Goal: Use online tool/utility: Utilize a website feature to perform a specific function

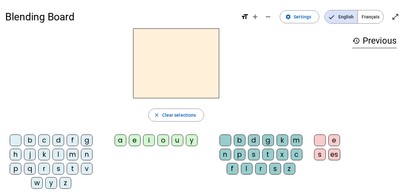
click at [74, 140] on div "f" at bounding box center [73, 141] width 12 height 12
click at [121, 141] on div "a" at bounding box center [121, 141] width 12 height 12
click at [240, 153] on div "p" at bounding box center [240, 155] width 12 height 12
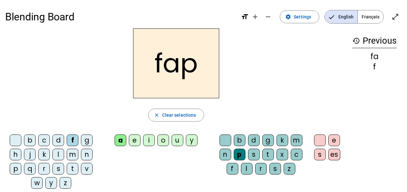
click at [294, 140] on div "m" at bounding box center [297, 141] width 12 height 12
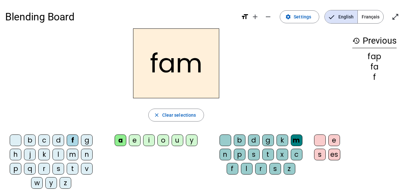
click at [34, 140] on div "b" at bounding box center [30, 141] width 12 height 12
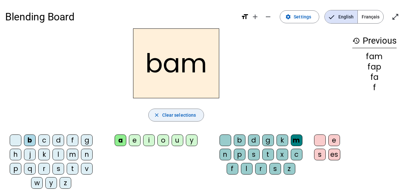
click at [175, 115] on span "Clear selections" at bounding box center [179, 115] width 34 height 8
